Goal: Information Seeking & Learning: Learn about a topic

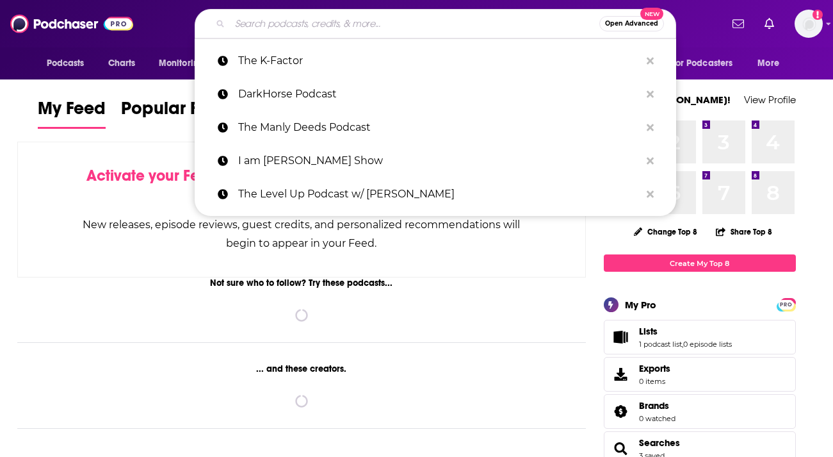
click at [437, 22] on input "Search podcasts, credits, & more..." at bounding box center [414, 23] width 369 height 20
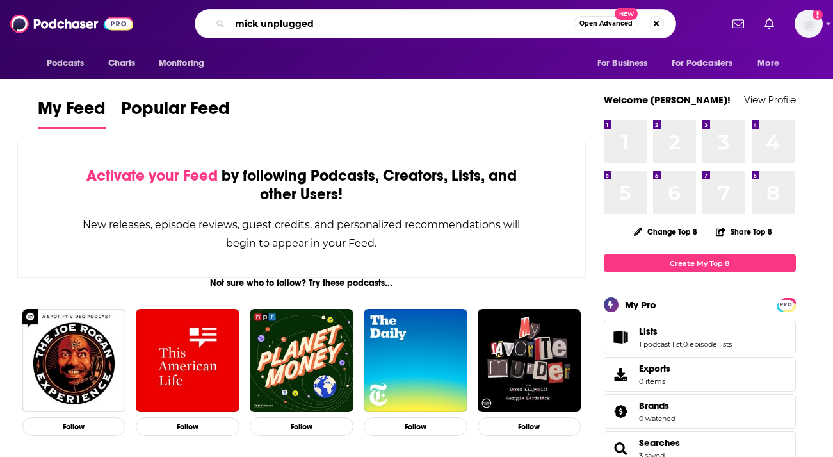
type input "mick unplugged"
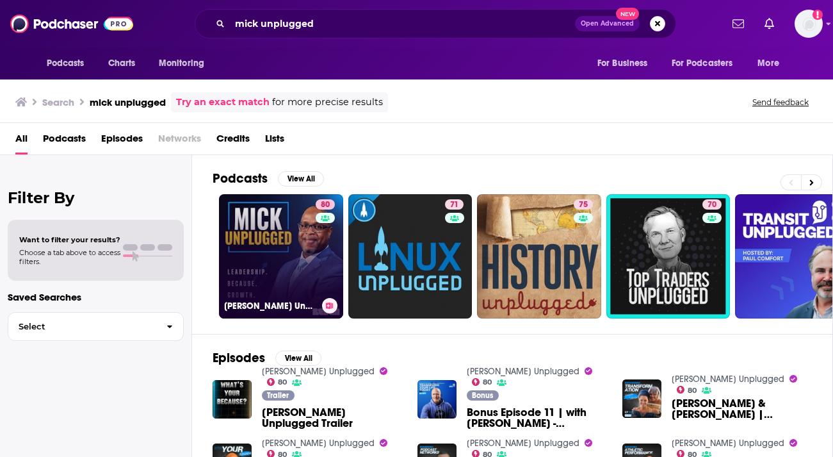
click at [289, 225] on link "80 [PERSON_NAME] Unplugged" at bounding box center [281, 256] width 124 height 124
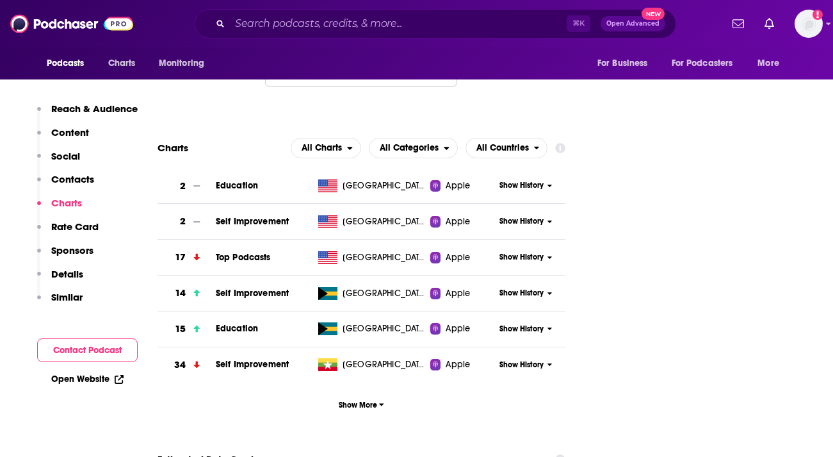
scroll to position [1511, 0]
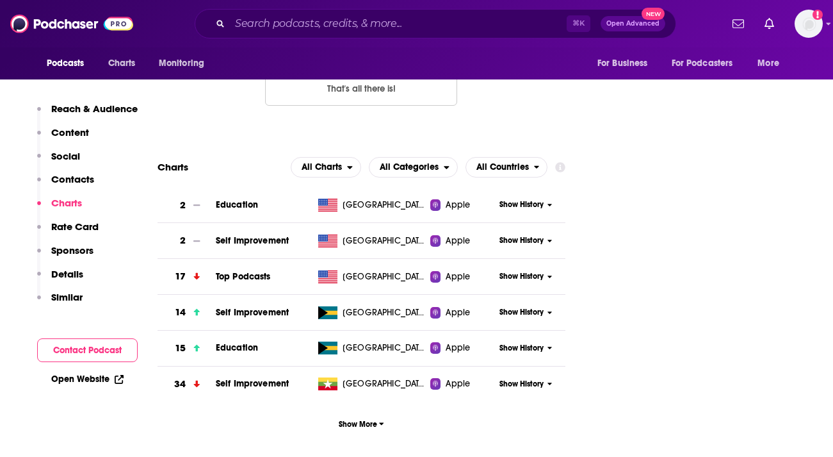
click at [514, 271] on span "Show History" at bounding box center [521, 276] width 44 height 11
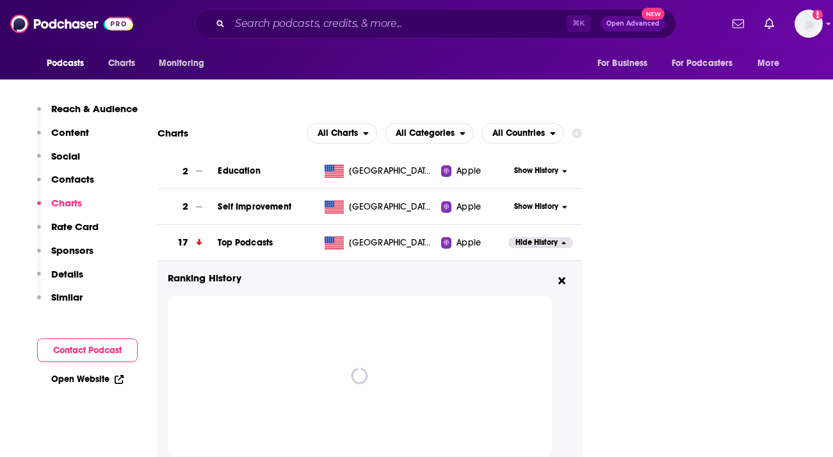
scroll to position [1550, 0]
